Goal: Task Accomplishment & Management: Use online tool/utility

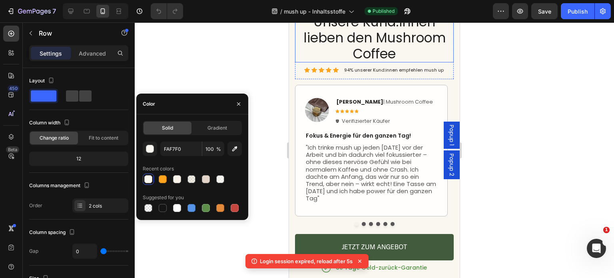
scroll to position [279, 0]
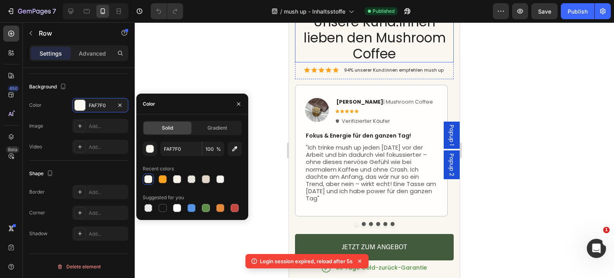
click at [443, 48] on h2 "Unsere Kund:innen lieben den Mushroom Coffee" at bounding box center [374, 37] width 159 height 49
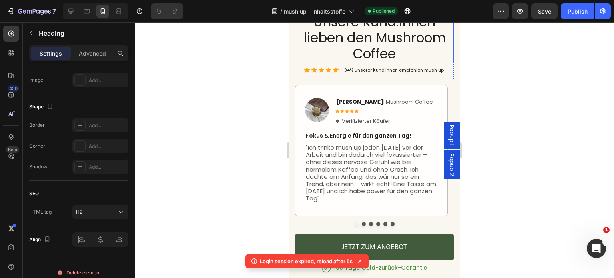
scroll to position [0, 0]
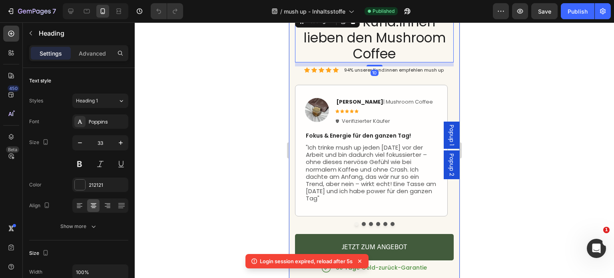
click at [450, 54] on div "Unsere Kund:innen lieben den Mushroom Coffee Heading 10 Icon Icon Icon Icon Ico…" at bounding box center [374, 147] width 171 height 292
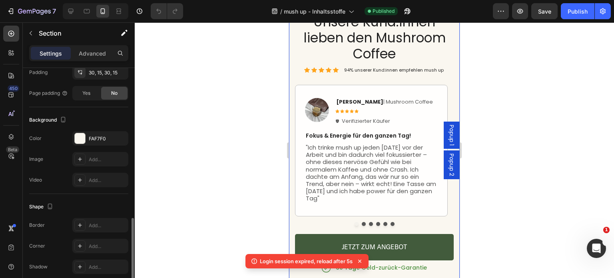
scroll to position [233, 0]
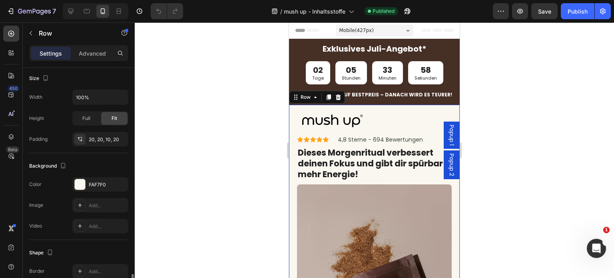
scroll to position [279, 0]
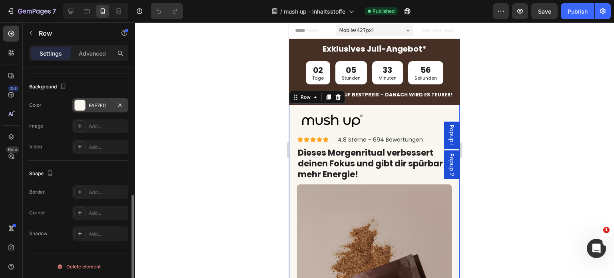
click at [103, 105] on div "FAF7F0" at bounding box center [100, 105] width 23 height 7
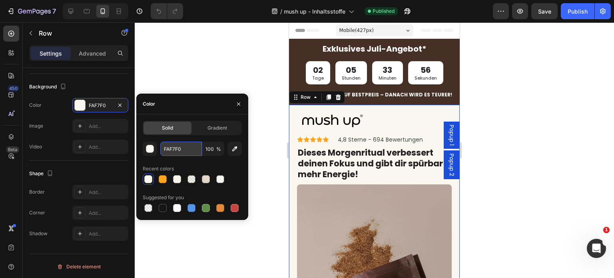
click at [182, 149] on input "FAF7F0" at bounding box center [181, 148] width 42 height 14
